Goal: Task Accomplishment & Management: Use online tool/utility

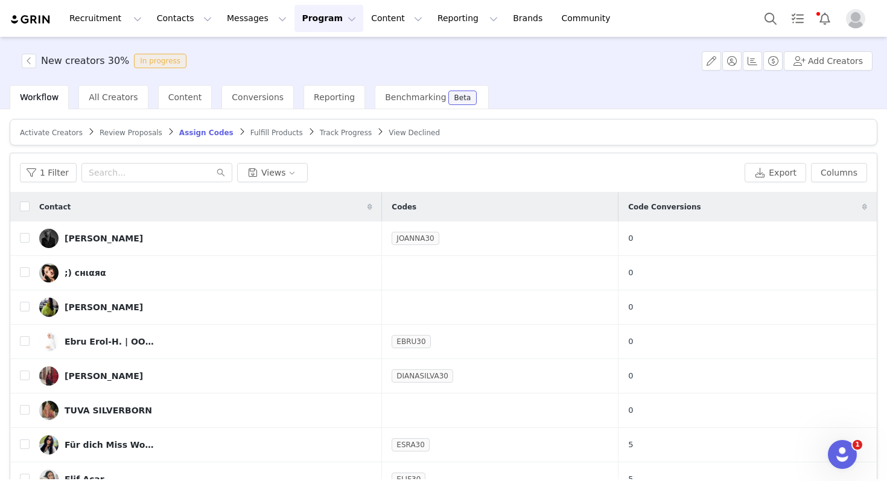
click at [264, 135] on span "Fulfill Products" at bounding box center [276, 133] width 53 height 8
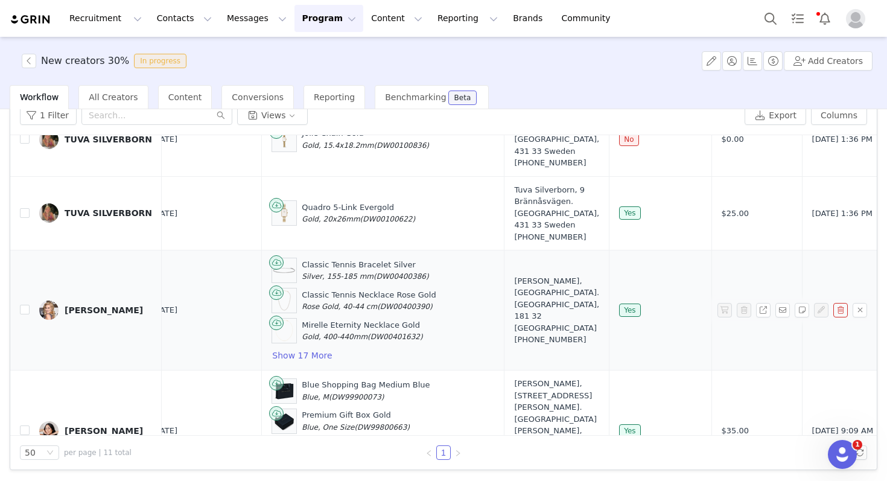
scroll to position [824, 0]
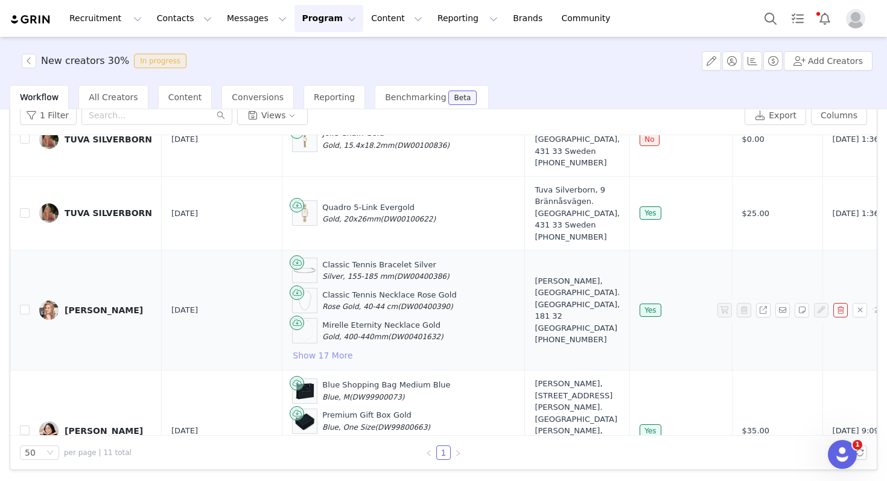
click at [311, 348] on button "Show 17 More" at bounding box center [322, 355] width 61 height 14
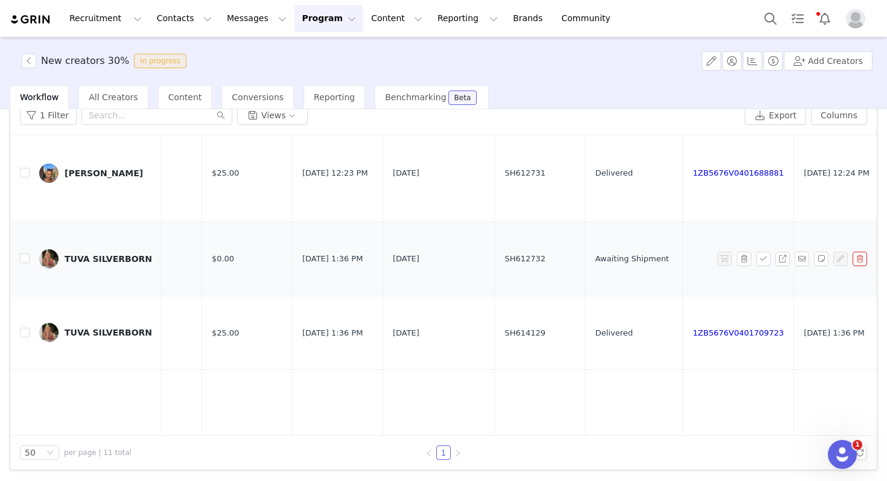
scroll to position [682, 537]
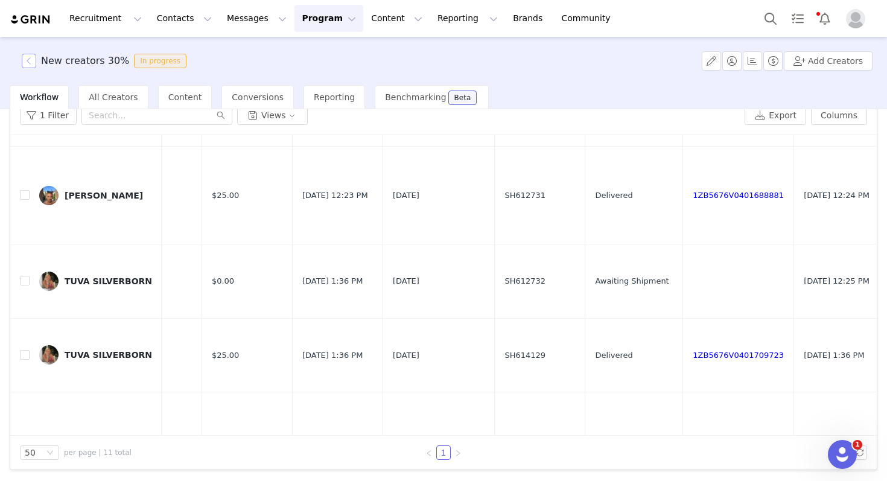
click at [30, 63] on button "button" at bounding box center [29, 61] width 14 height 14
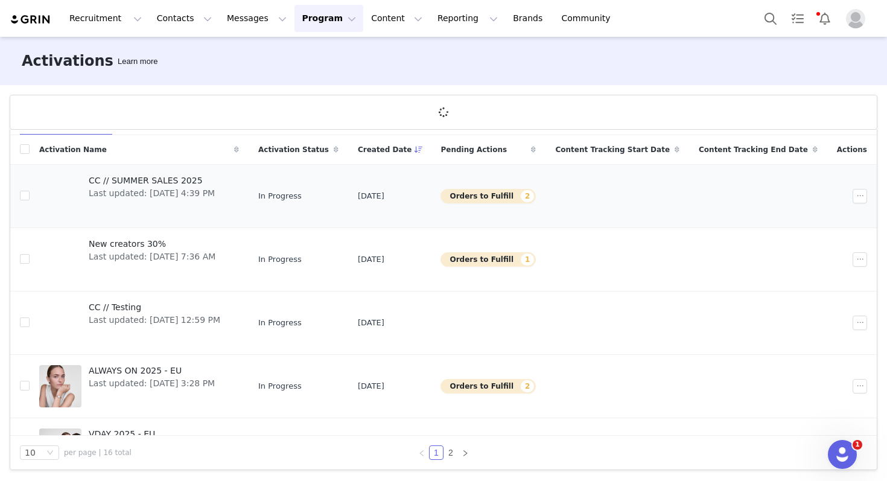
scroll to position [45, 0]
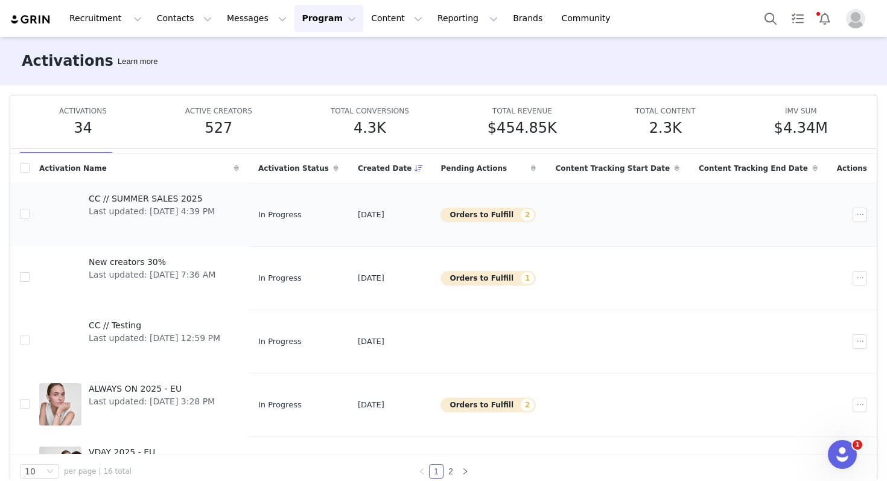
click at [179, 194] on span "CC // SUMMER SALES 2025" at bounding box center [152, 199] width 126 height 13
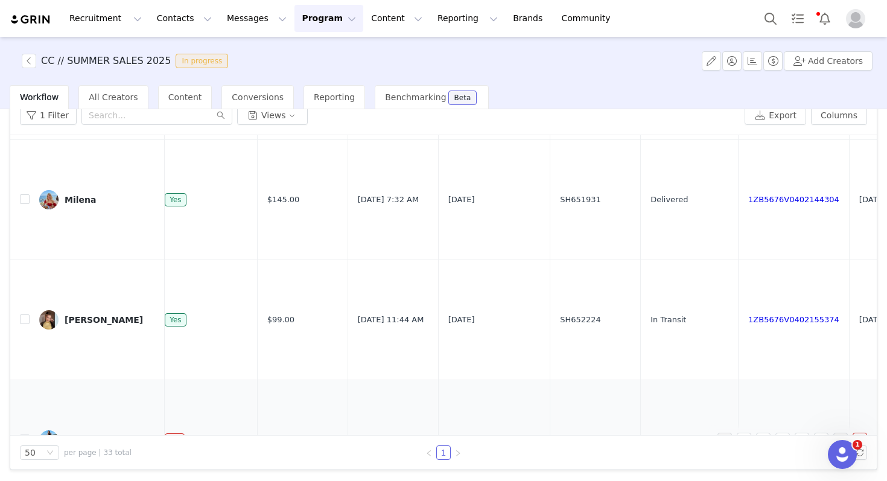
scroll to position [3589, 543]
drag, startPoint x: 566, startPoint y: 374, endPoint x: 505, endPoint y: 374, distance: 61.0
click at [505, 380] on tr "⚜️N.💎tka⚜️ [DATE] Classic St Mawes Arctic Rose Gold Rose Gold, 40mm (DW00100626…" at bounding box center [308, 440] width 1680 height 120
copy tr "SH652237"
